Goal: Find specific page/section: Find specific page/section

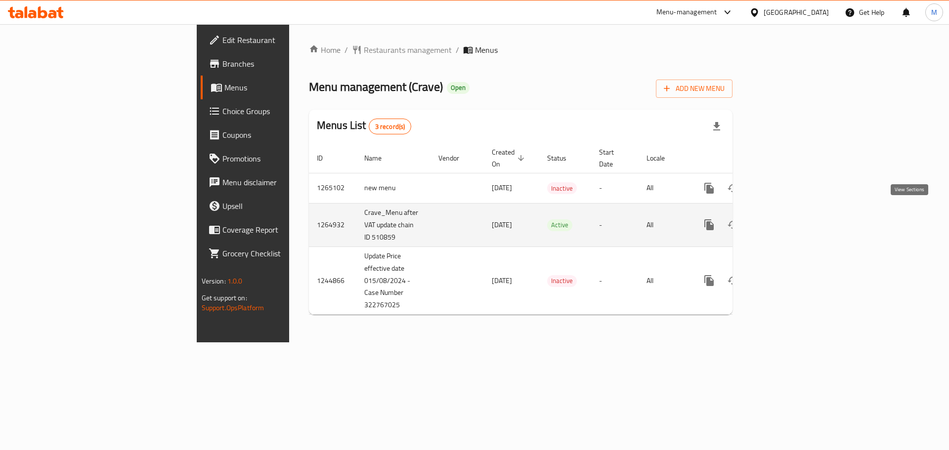
click at [792, 213] on link "enhanced table" at bounding box center [781, 225] width 24 height 24
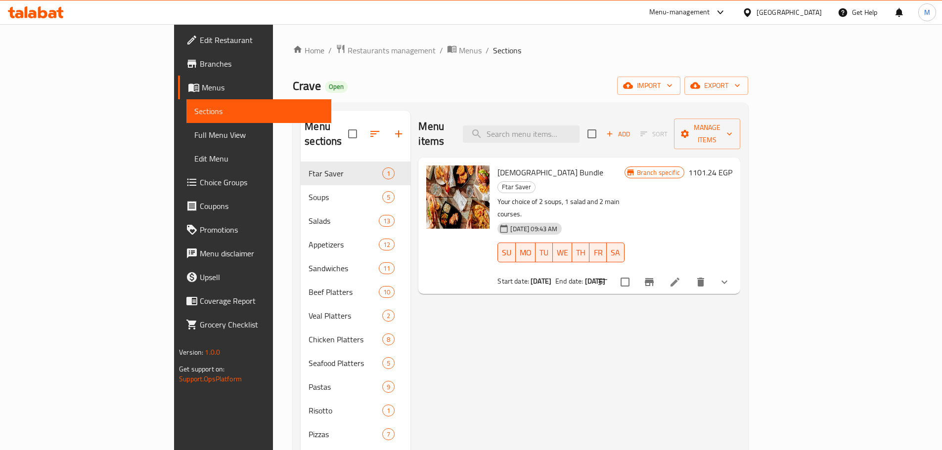
click at [736, 270] on button "show more" at bounding box center [724, 282] width 24 height 24
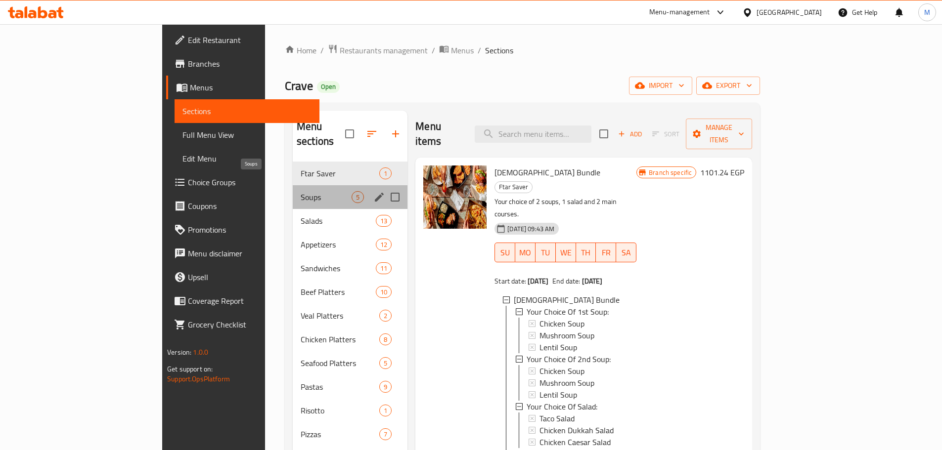
click at [300, 191] on span "Soups" at bounding box center [325, 197] width 51 height 12
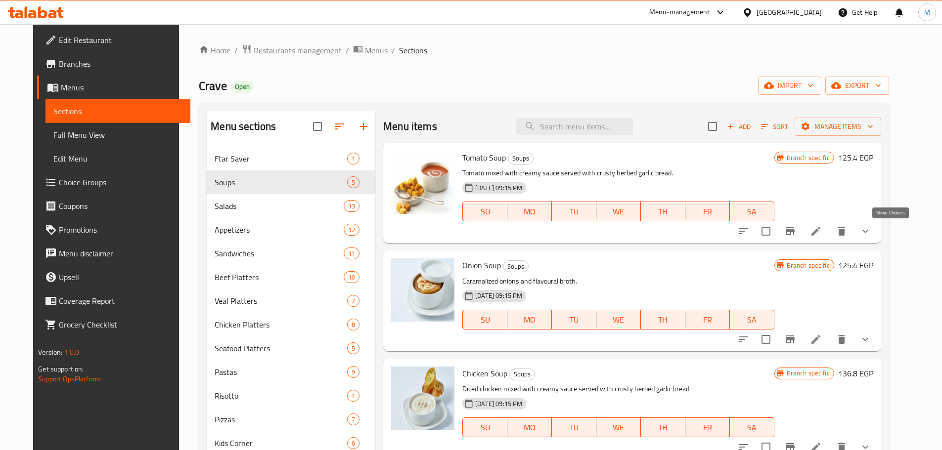
click at [871, 232] on icon "show more" at bounding box center [865, 231] width 12 height 12
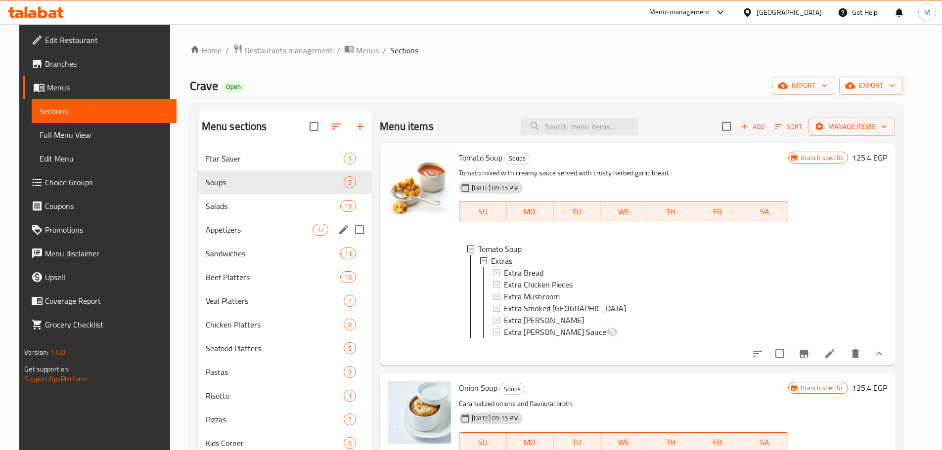
click at [247, 221] on div "Appetizers 12" at bounding box center [285, 230] width 174 height 24
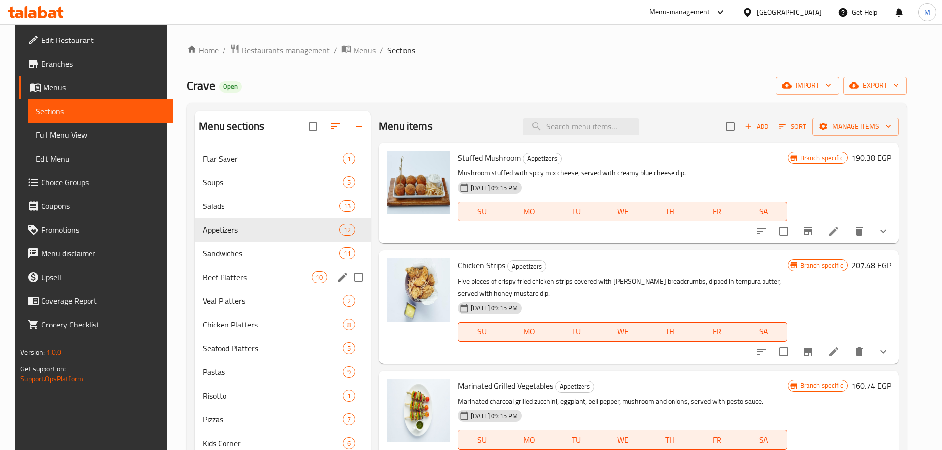
click at [254, 232] on span "Appetizers" at bounding box center [271, 230] width 136 height 12
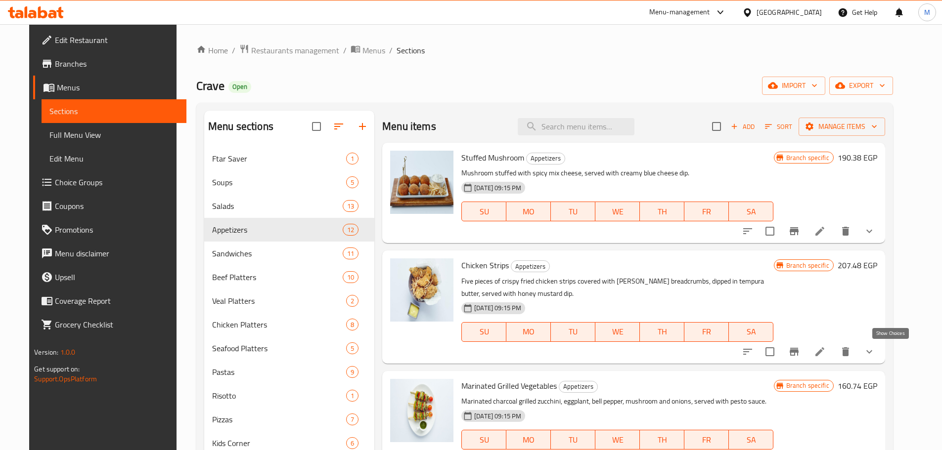
click at [875, 350] on icon "show more" at bounding box center [869, 352] width 12 height 12
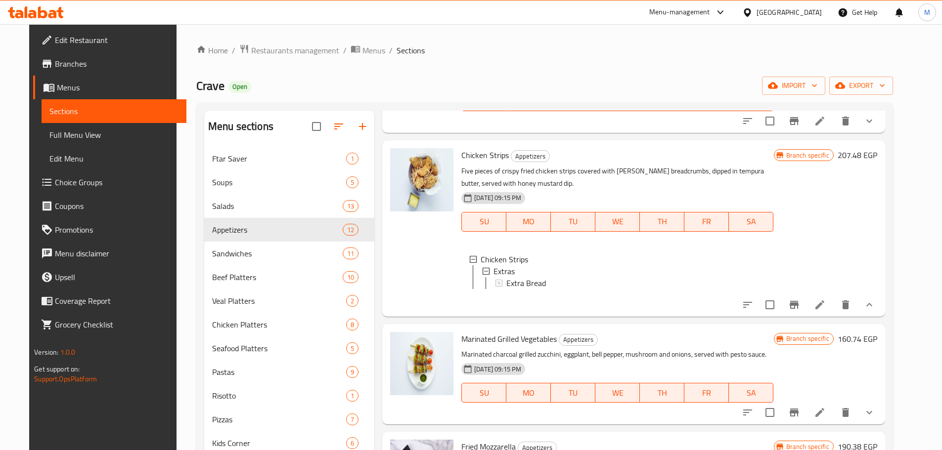
scroll to position [148, 0]
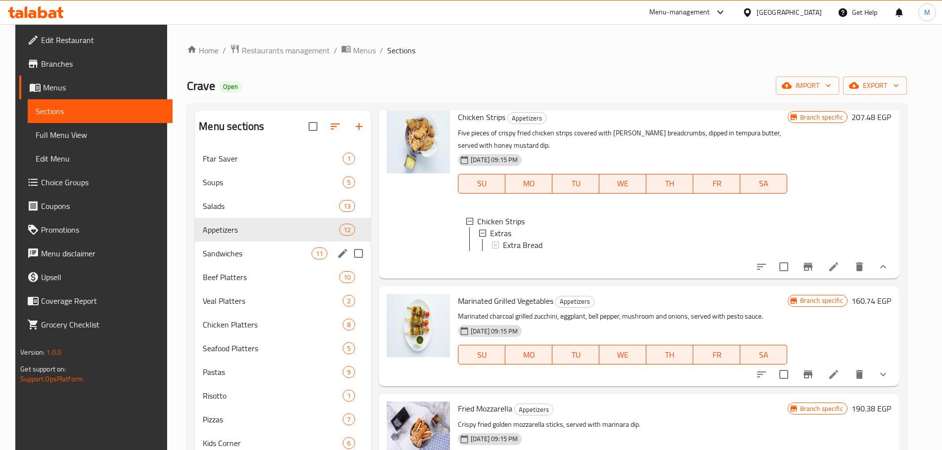
click at [198, 245] on div "Sandwiches 11" at bounding box center [283, 254] width 176 height 24
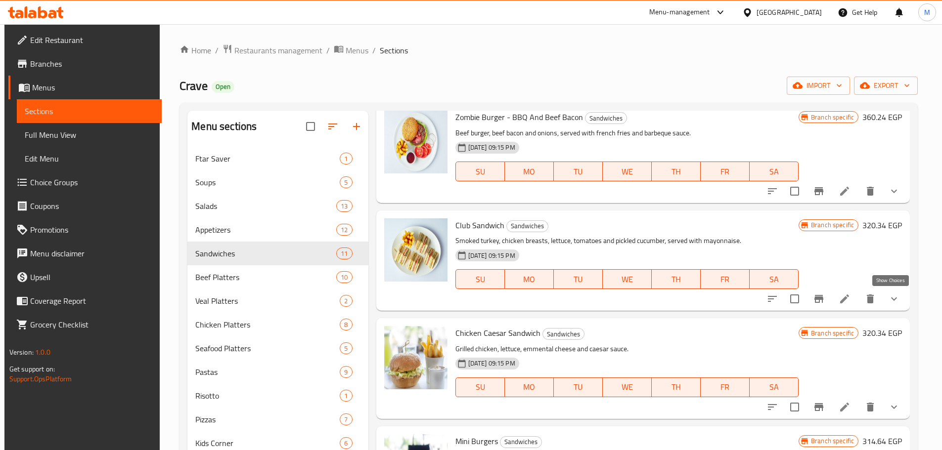
click at [893, 300] on icon "show more" at bounding box center [894, 299] width 12 height 12
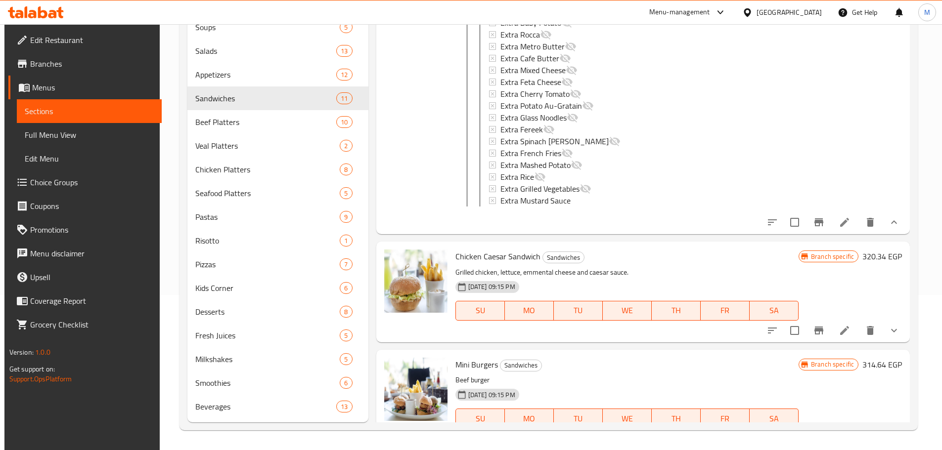
scroll to position [840, 0]
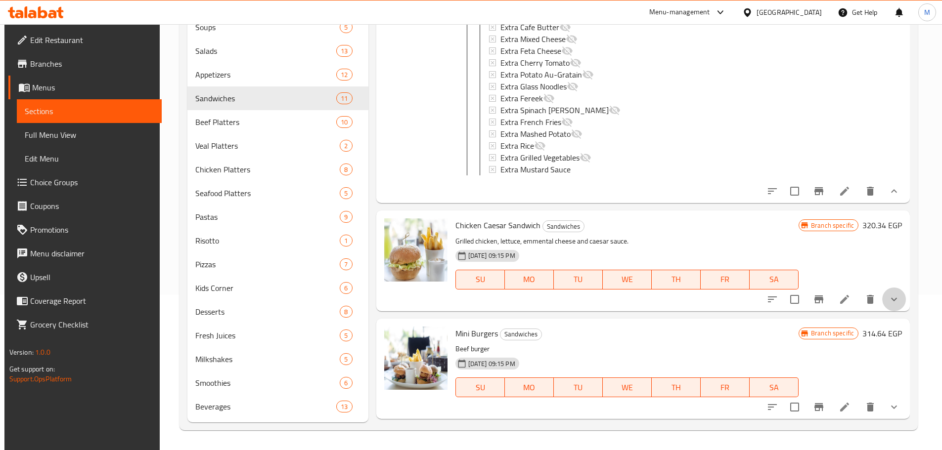
click at [895, 311] on button "show more" at bounding box center [894, 300] width 24 height 24
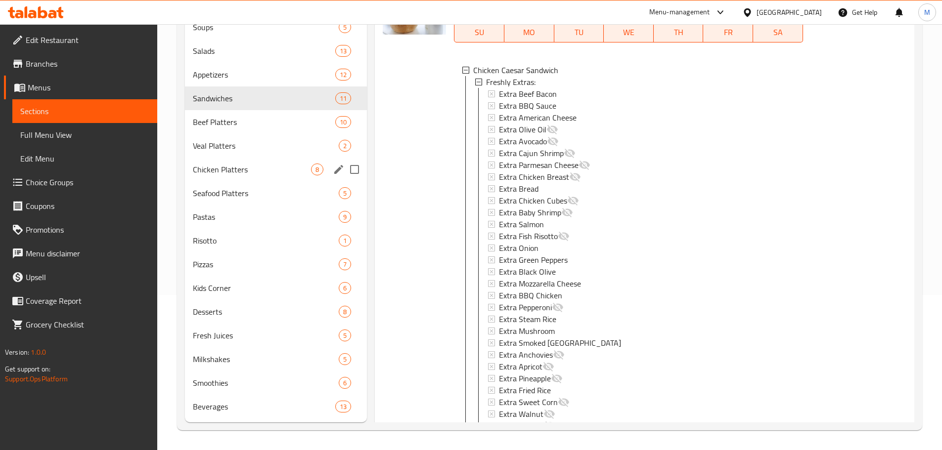
scroll to position [890, 0]
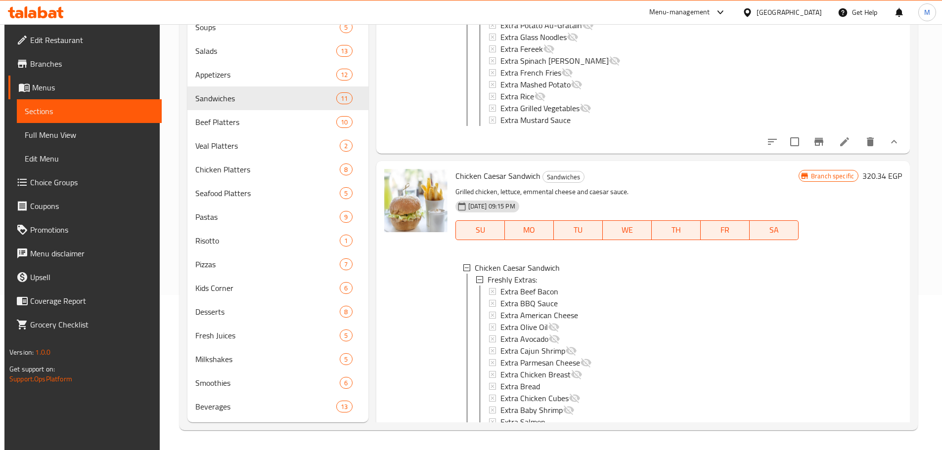
click at [44, 181] on span "Choice Groups" at bounding box center [92, 182] width 124 height 12
